Goal: Use online tool/utility

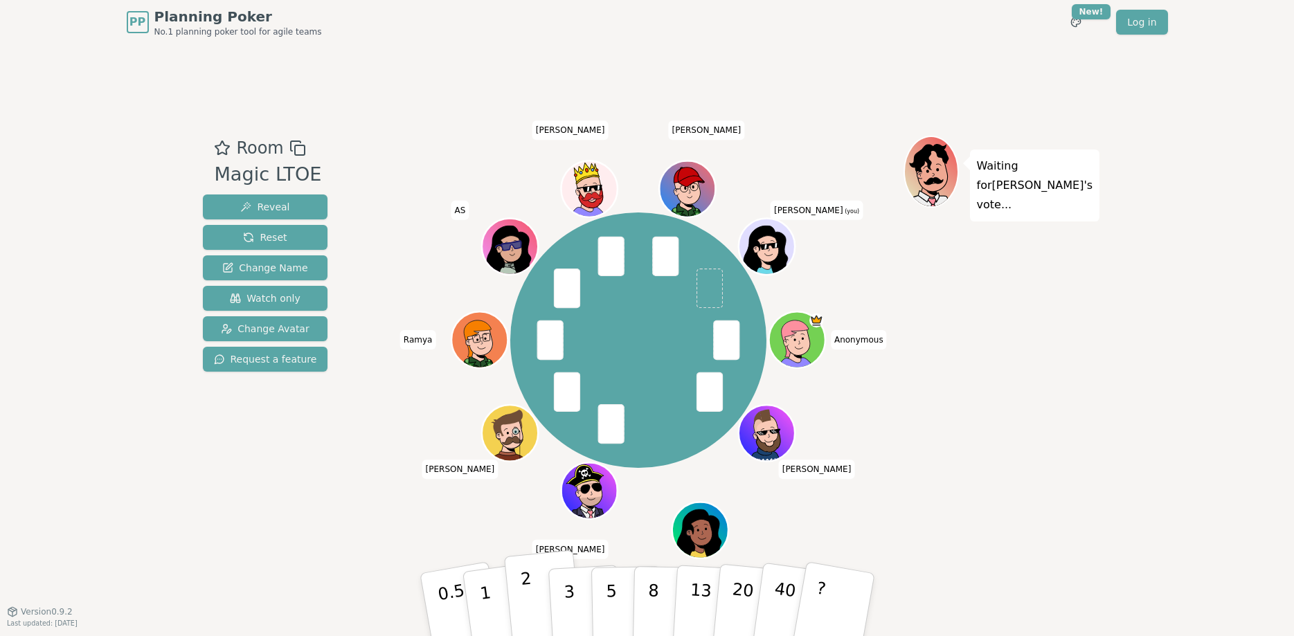
click at [540, 594] on button "2" at bounding box center [543, 606] width 79 height 110
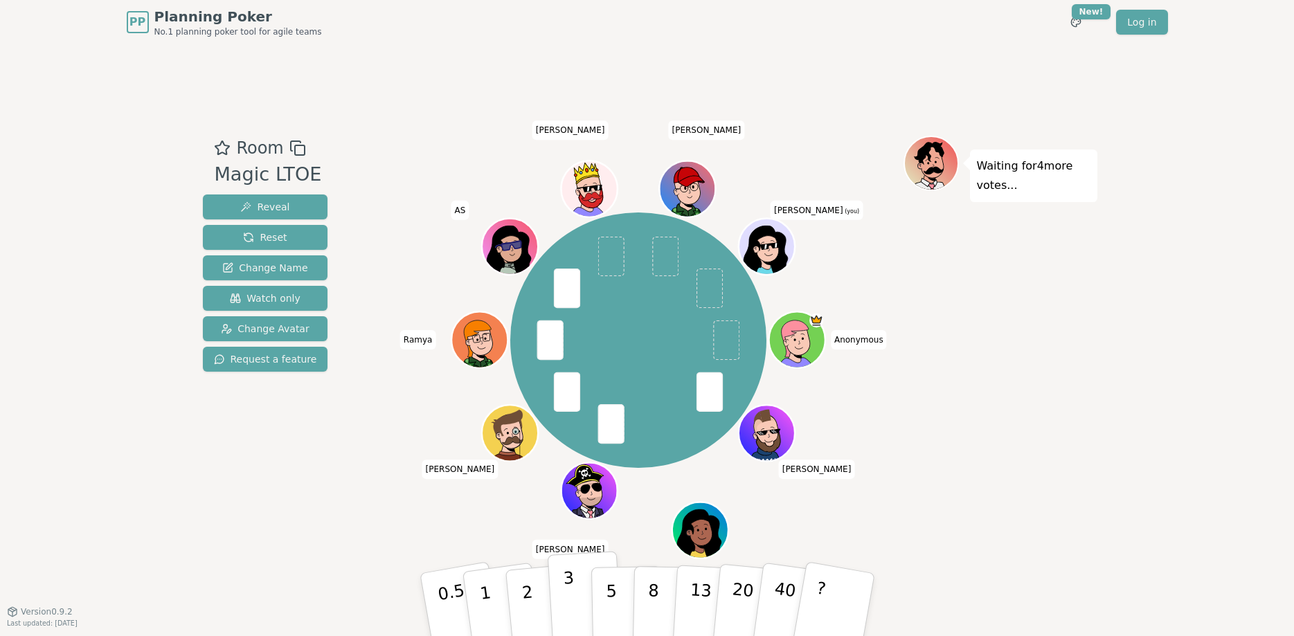
click at [559, 595] on button "3" at bounding box center [584, 605] width 75 height 108
click at [545, 610] on button "2" at bounding box center [543, 606] width 79 height 110
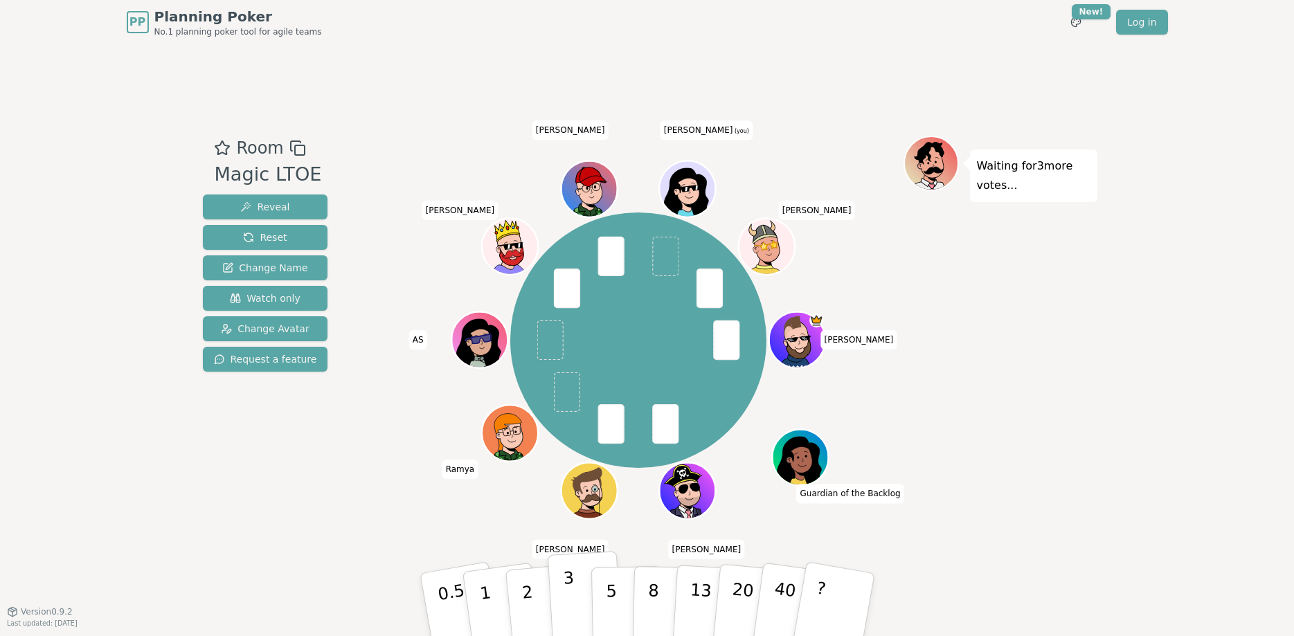
click at [569, 597] on p "3" at bounding box center [569, 606] width 15 height 75
click at [570, 586] on p "3" at bounding box center [569, 606] width 15 height 75
click at [583, 607] on button "3" at bounding box center [584, 605] width 75 height 108
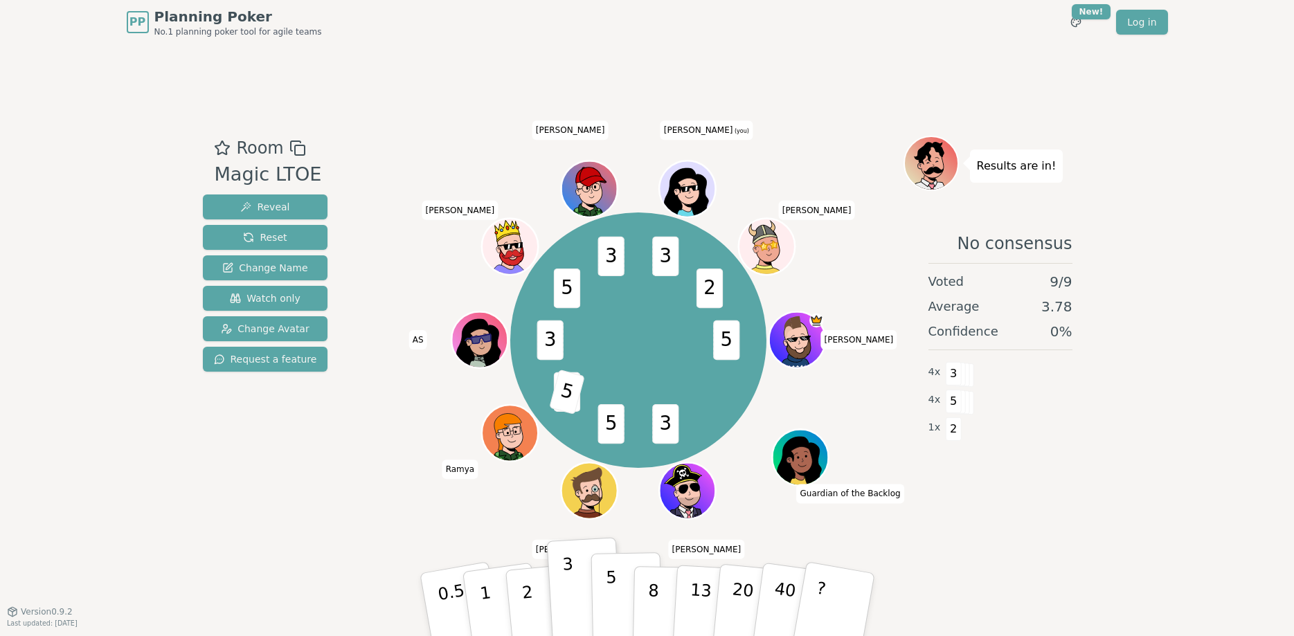
click at [601, 597] on button "5" at bounding box center [626, 605] width 71 height 105
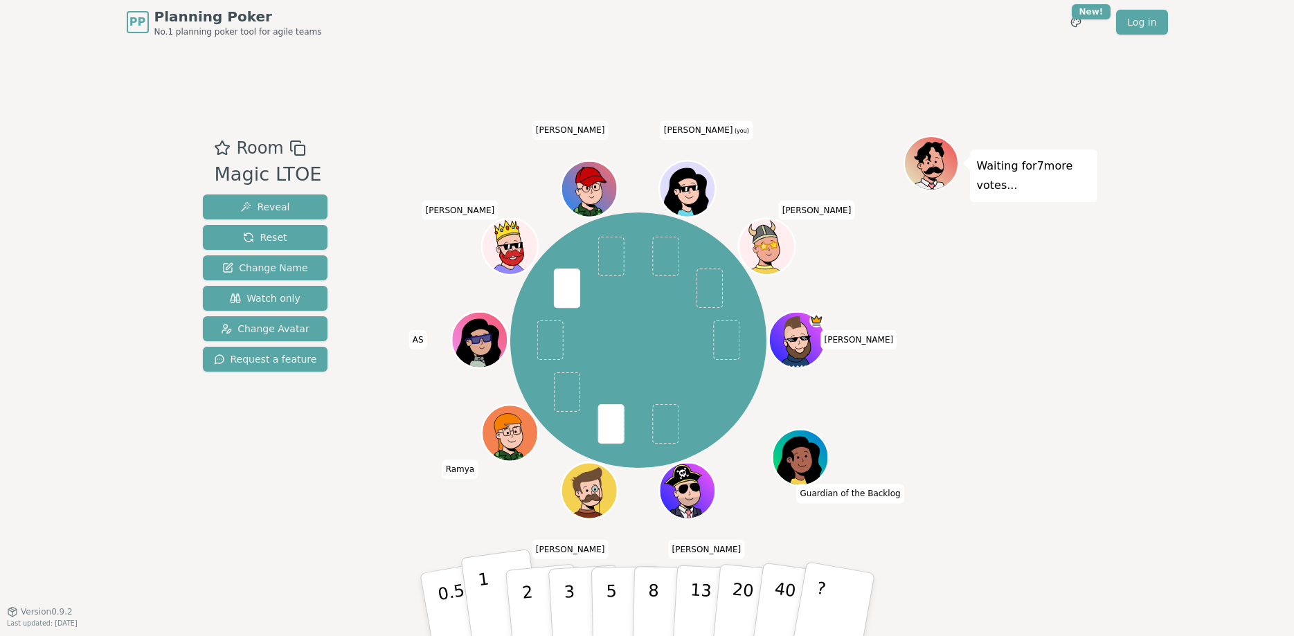
click at [499, 598] on button "1" at bounding box center [502, 605] width 82 height 112
click at [560, 603] on button "3" at bounding box center [584, 605] width 75 height 108
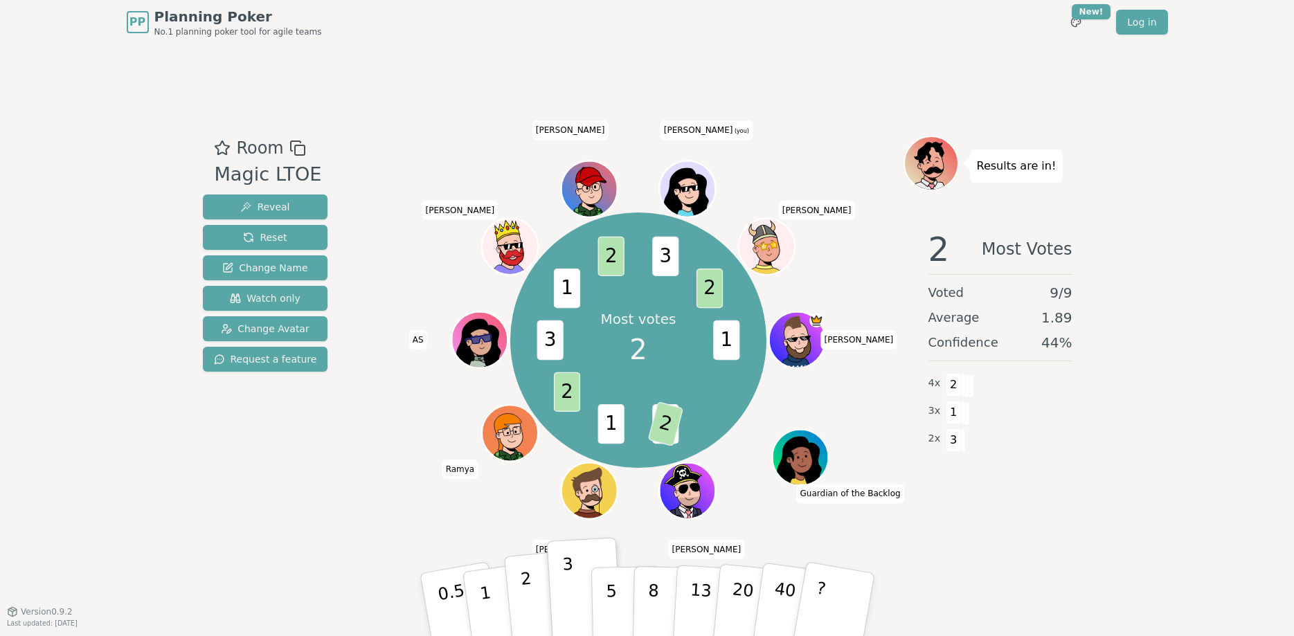
click at [522, 594] on button "2" at bounding box center [543, 606] width 79 height 110
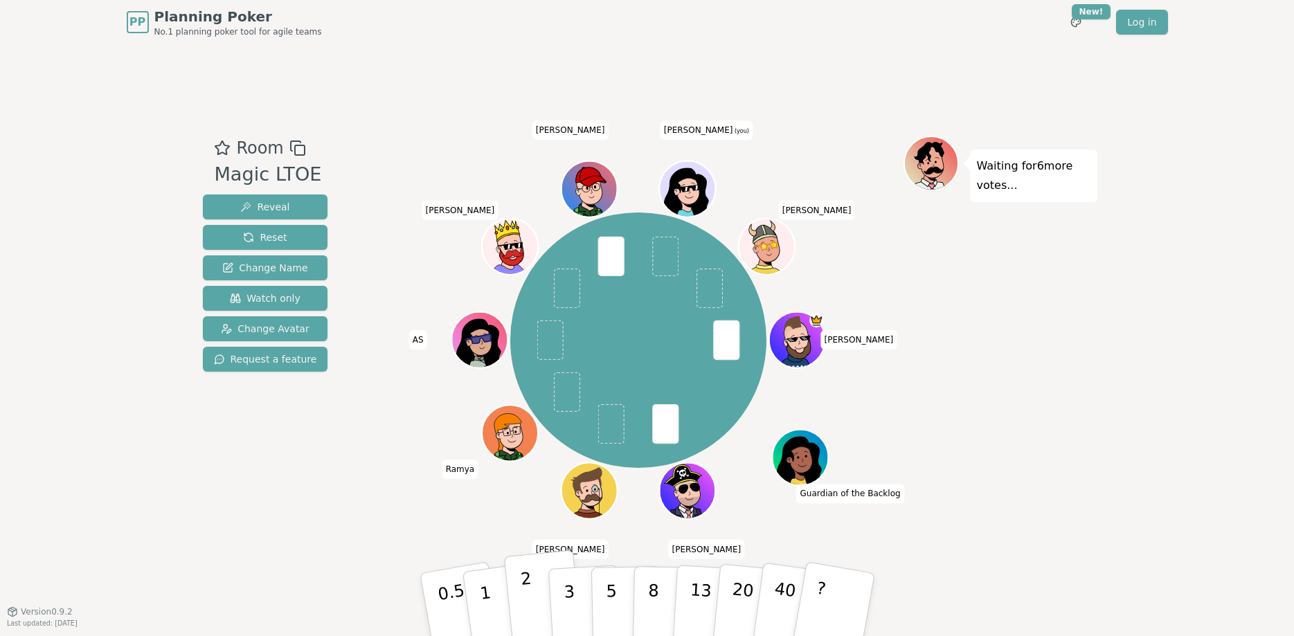
click at [519, 595] on button "2" at bounding box center [543, 606] width 79 height 110
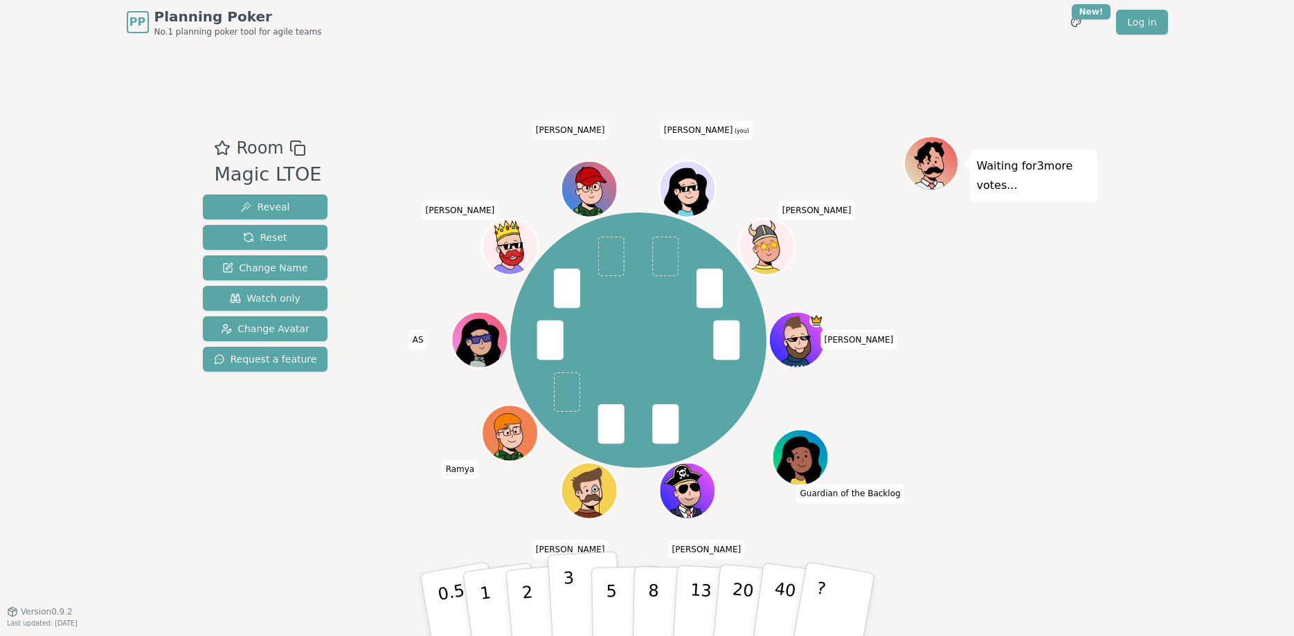
click at [576, 608] on button "3" at bounding box center [584, 605] width 75 height 108
